Goal: Information Seeking & Learning: Find specific page/section

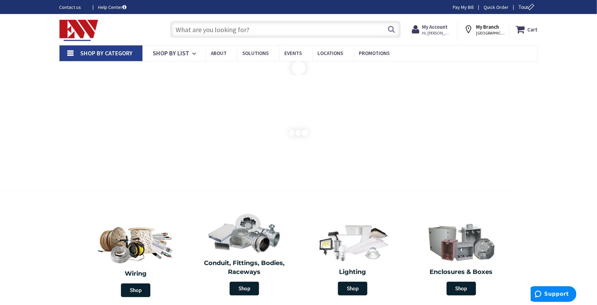
click at [287, 32] on input "text" at bounding box center [285, 29] width 231 height 17
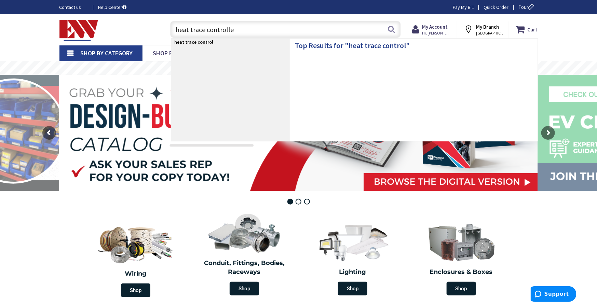
type input "heat trace controller"
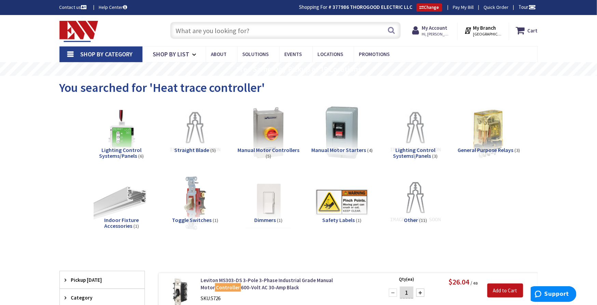
click at [254, 29] on input "text" at bounding box center [285, 30] width 231 height 17
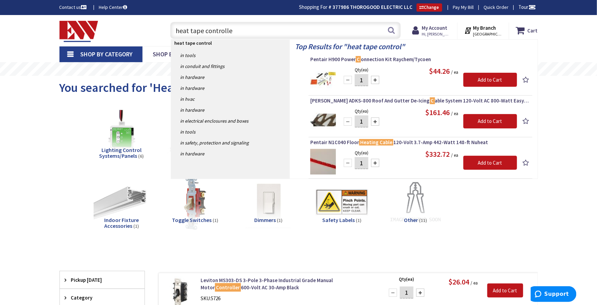
type input "heat tape controller"
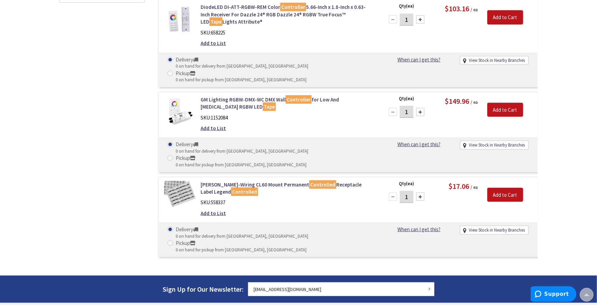
scroll to position [305, 0]
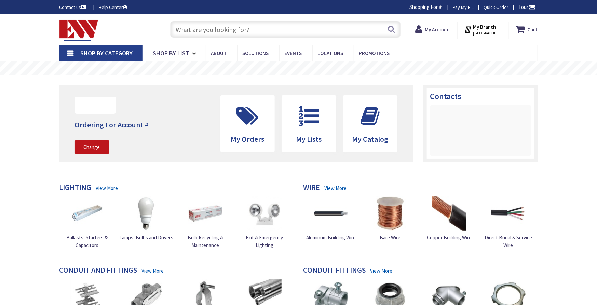
click at [259, 31] on input "text" at bounding box center [285, 29] width 231 height 17
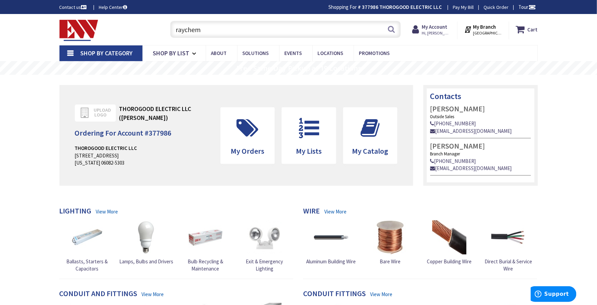
type input "raychem"
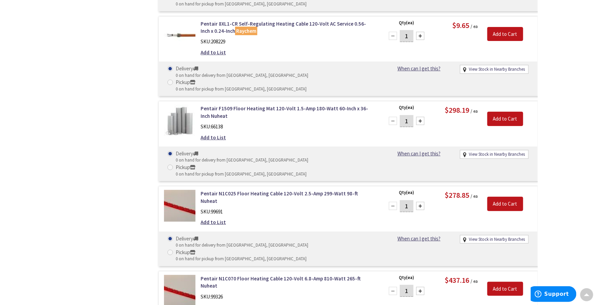
scroll to position [1330, 0]
